Goal: Information Seeking & Learning: Learn about a topic

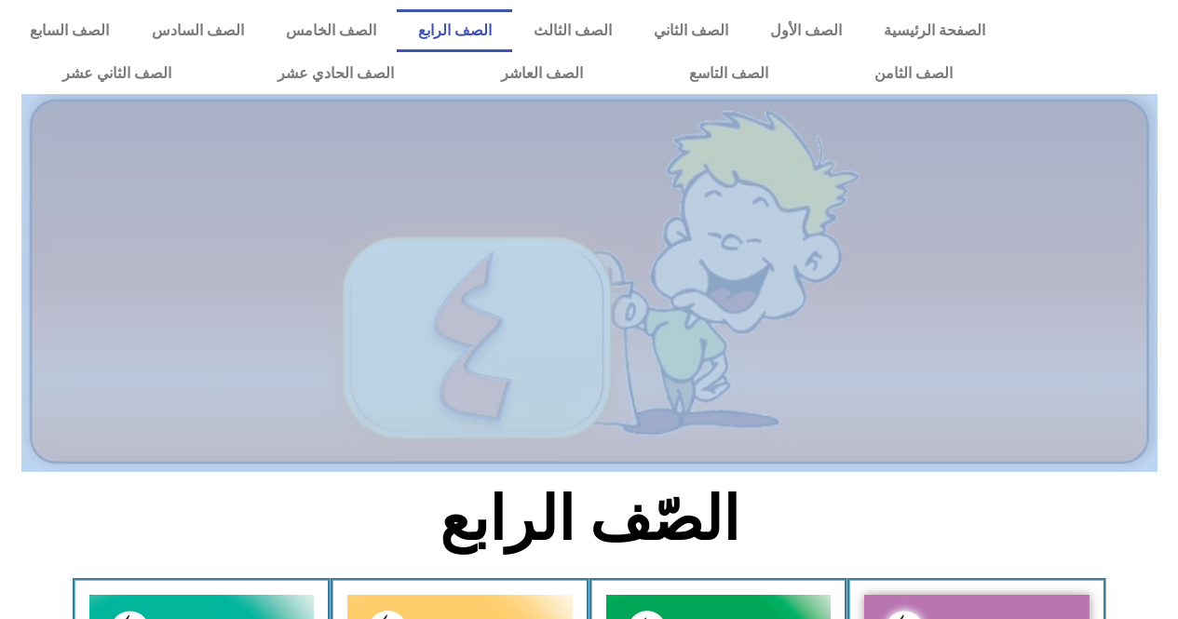
drag, startPoint x: 308, startPoint y: 472, endPoint x: 326, endPoint y: 426, distance: 48.9
click at [314, 367] on div at bounding box center [589, 325] width 1155 height 312
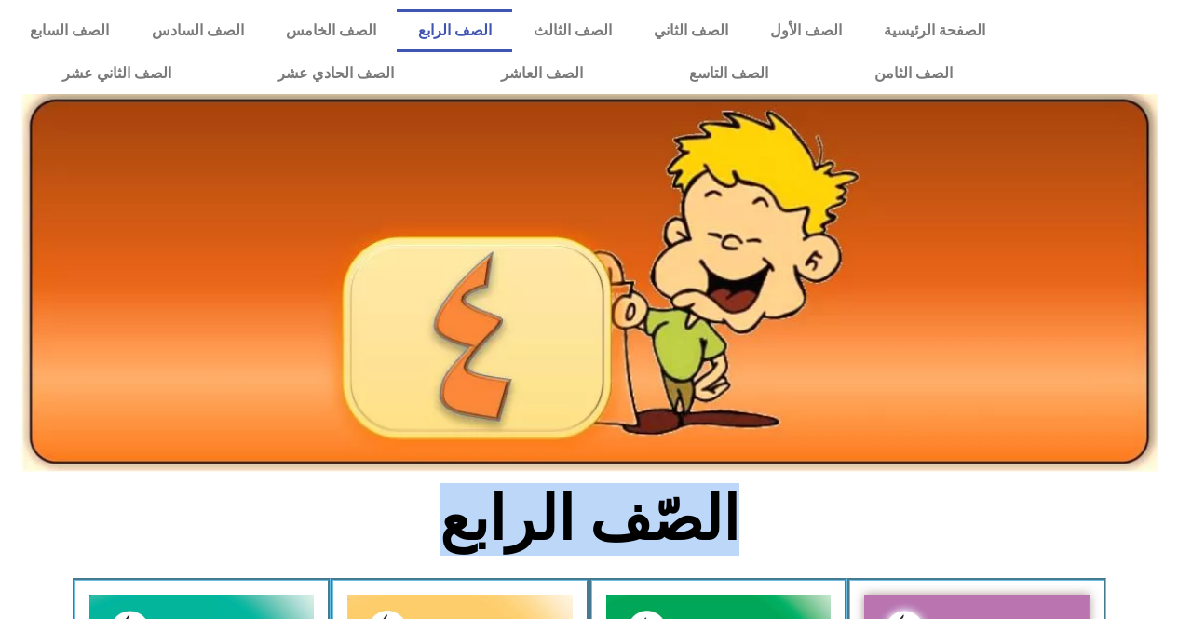
drag, startPoint x: 402, startPoint y: 503, endPoint x: 429, endPoint y: 425, distance: 82.7
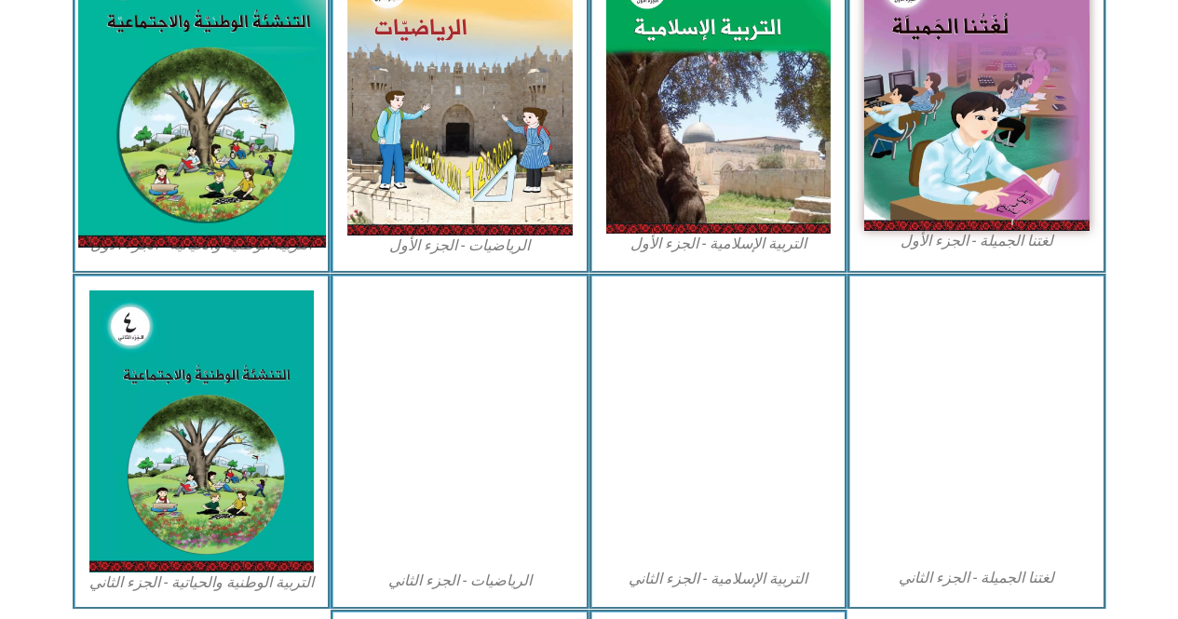
scroll to position [652, 0]
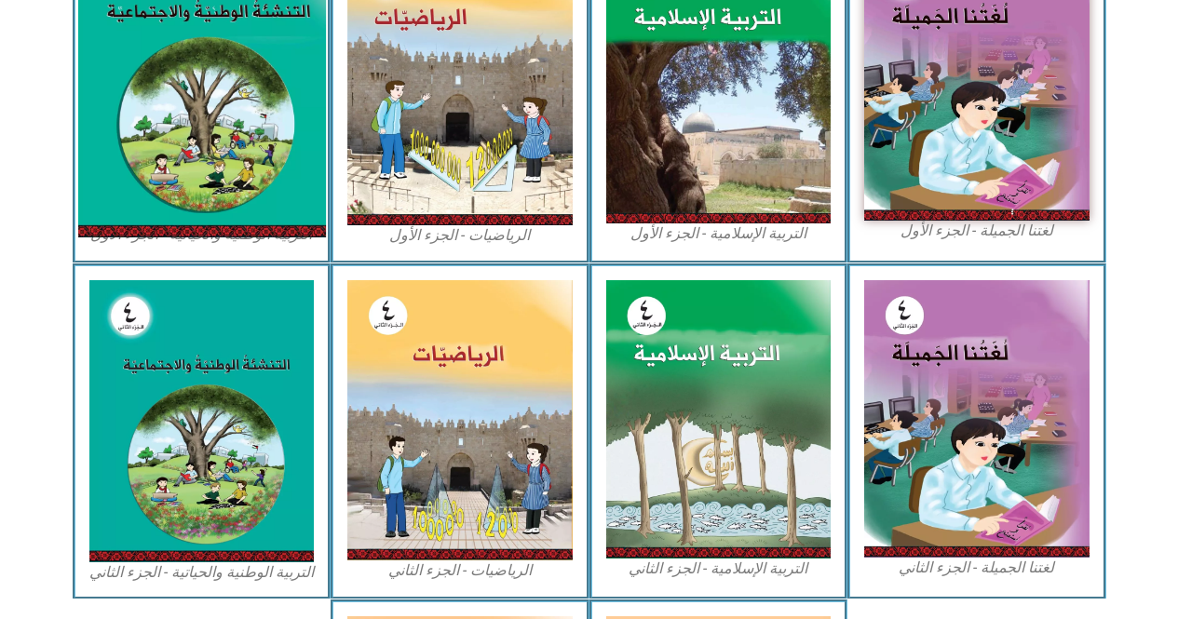
click at [168, 39] on img at bounding box center [201, 83] width 248 height 308
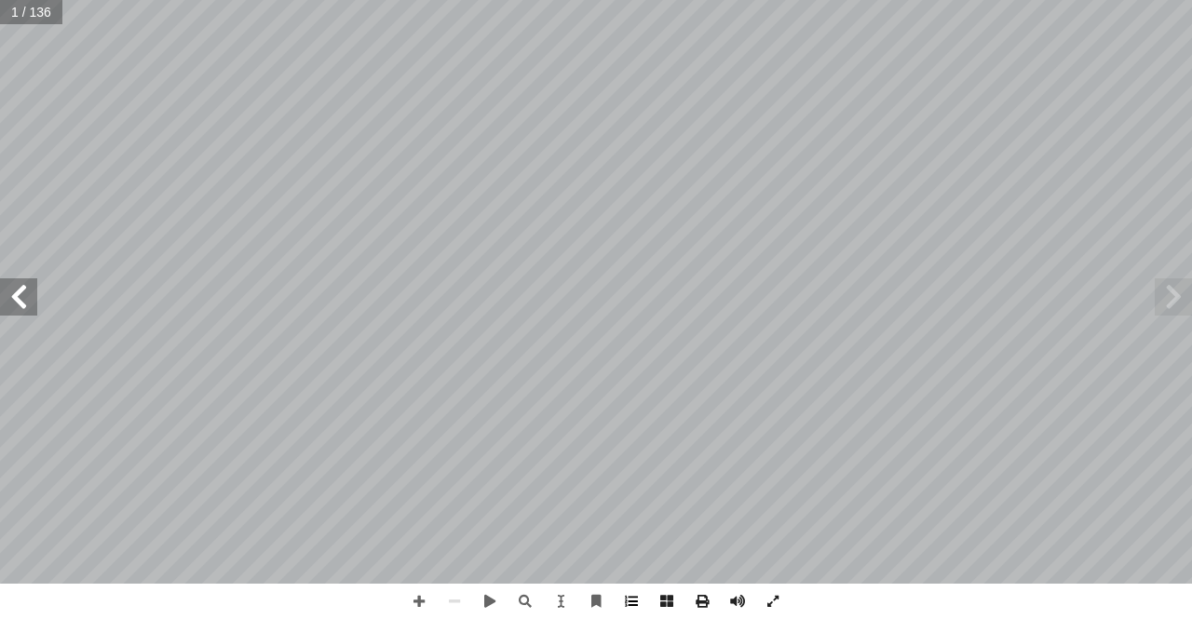
click at [637, 602] on span at bounding box center [631, 601] width 35 height 35
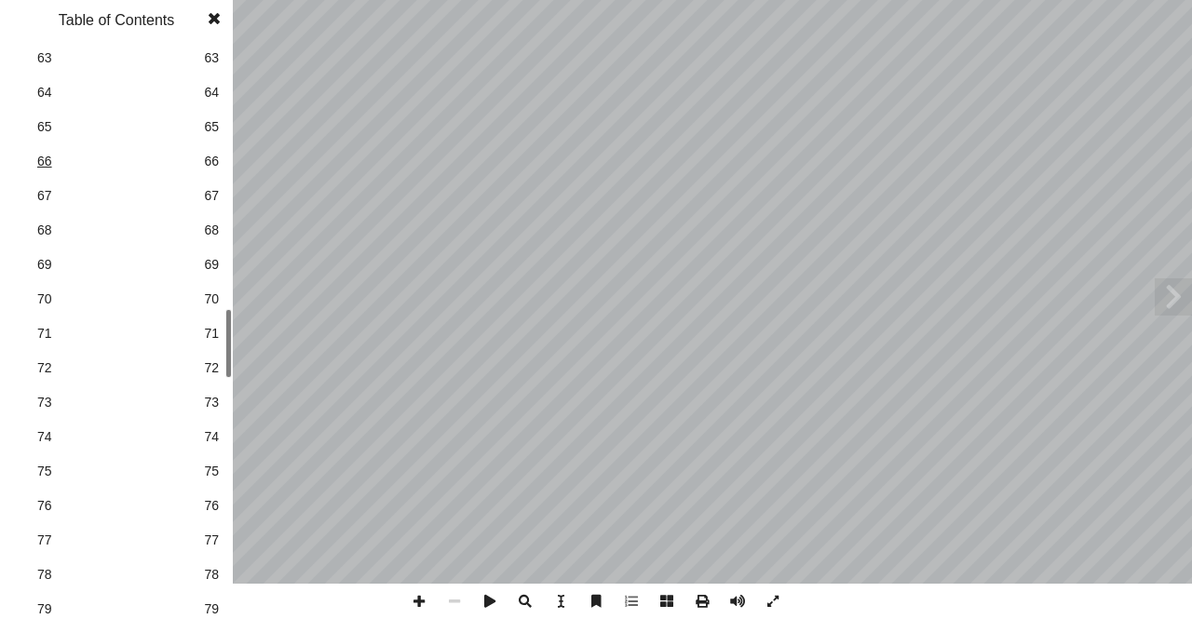
click at [47, 164] on span "66" at bounding box center [116, 162] width 158 height 20
click at [1182, 296] on span at bounding box center [1173, 296] width 37 height 37
click at [1183, 295] on span at bounding box center [1173, 296] width 37 height 37
click at [1183, 293] on span at bounding box center [1173, 296] width 37 height 37
click at [216, 16] on span at bounding box center [214, 18] width 34 height 37
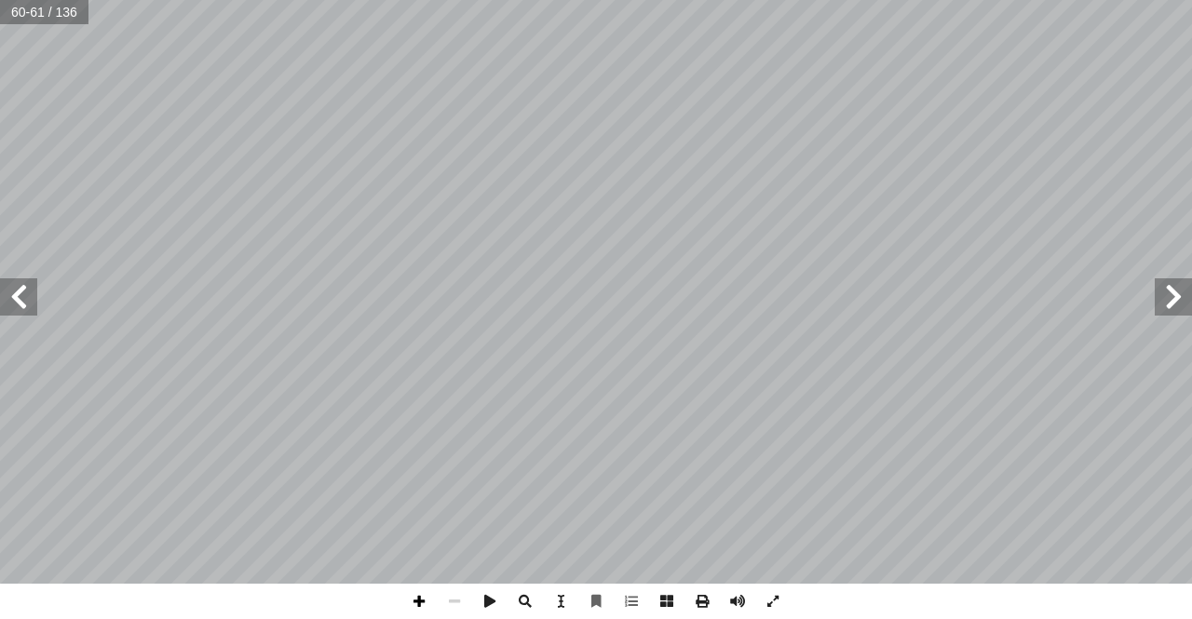
click at [421, 600] on span at bounding box center [418, 601] width 35 height 35
